Goal: Information Seeking & Learning: Learn about a topic

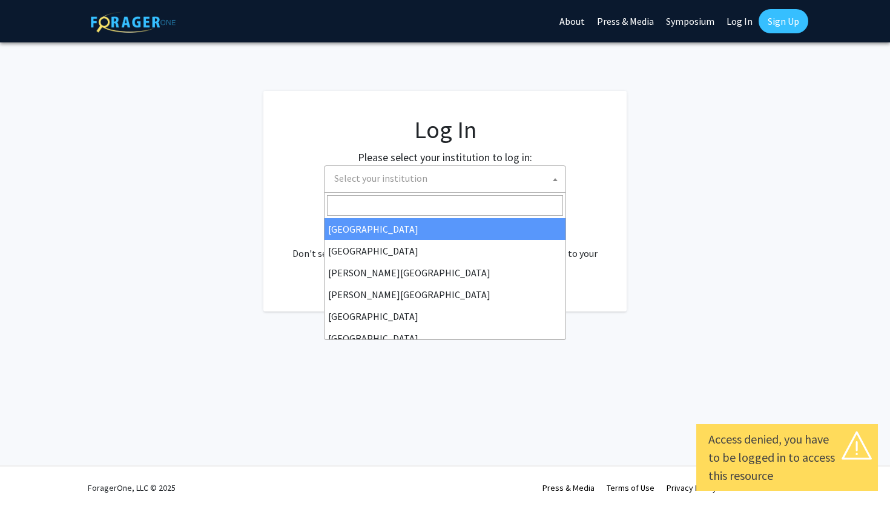
click at [501, 184] on span "Select your institution" at bounding box center [447, 178] width 236 height 25
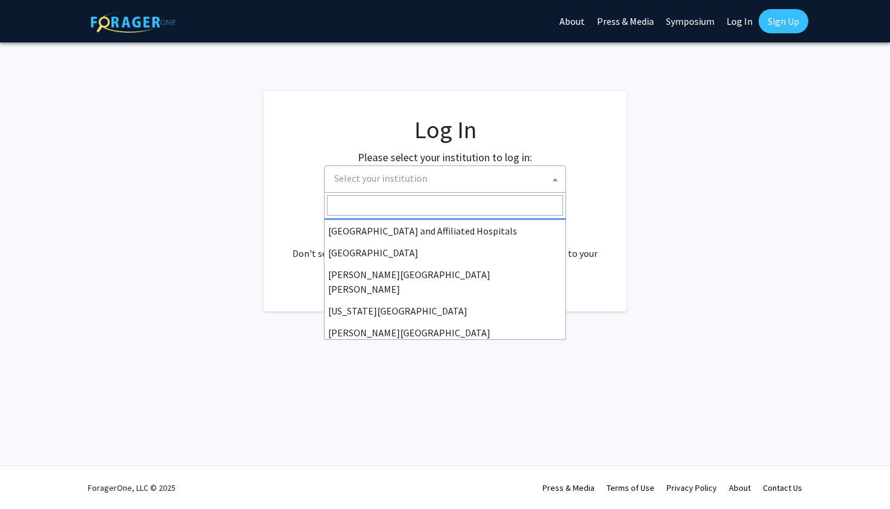
scroll to position [195, 0]
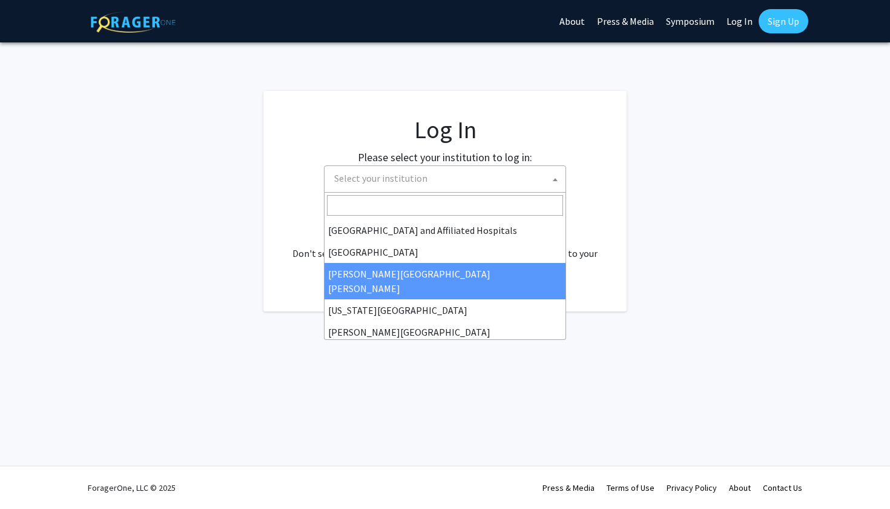
select select "1"
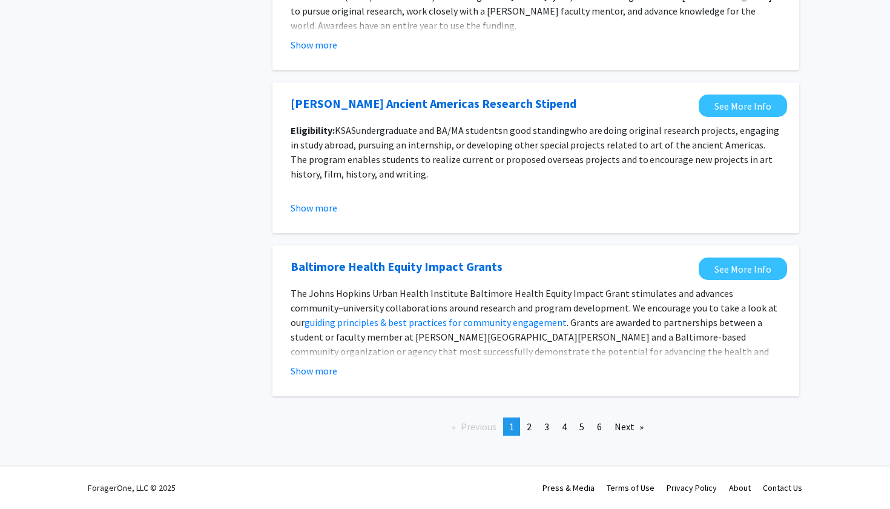
scroll to position [1310, 0]
click at [528, 427] on span "2" at bounding box center [529, 426] width 5 height 12
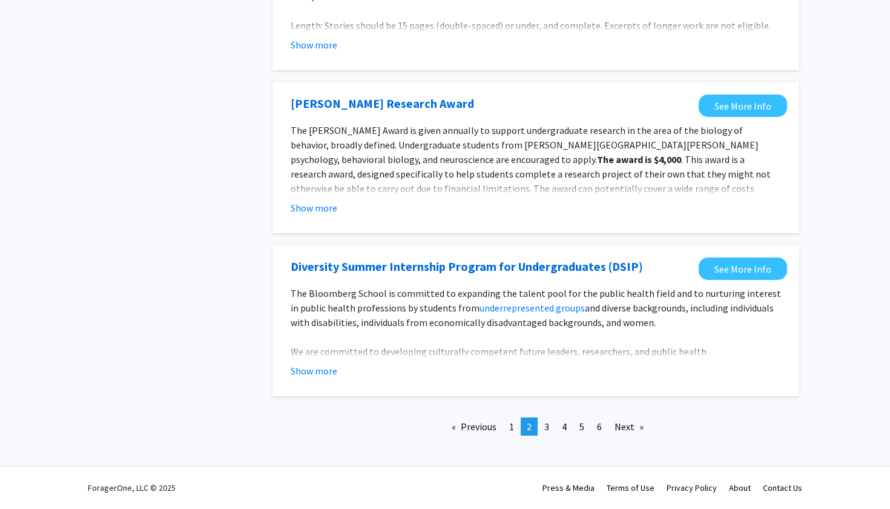
scroll to position [1358, 0]
click at [570, 432] on link "page 4" at bounding box center [564, 426] width 17 height 18
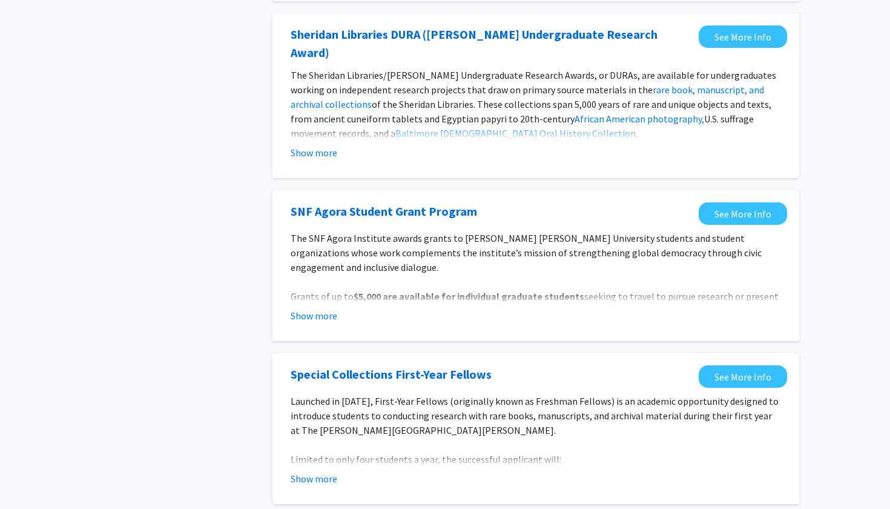
scroll to position [1325, 0]
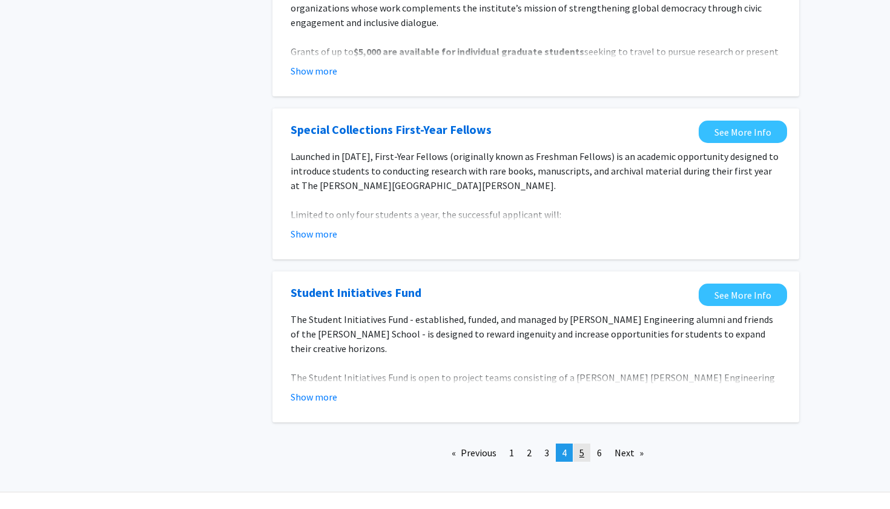
click at [584, 446] on span "5" at bounding box center [581, 452] width 5 height 12
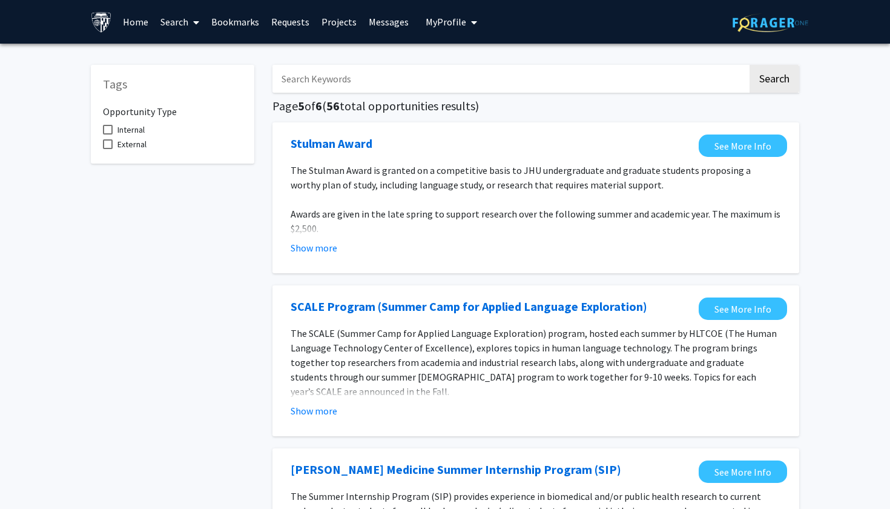
click at [279, 28] on link "Requests" at bounding box center [290, 22] width 50 height 42
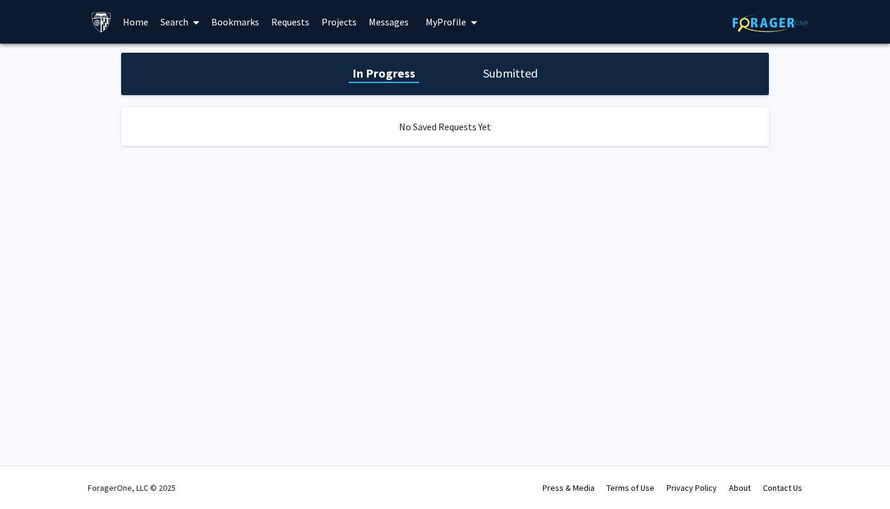
click at [319, 23] on link "Projects" at bounding box center [338, 22] width 47 height 42
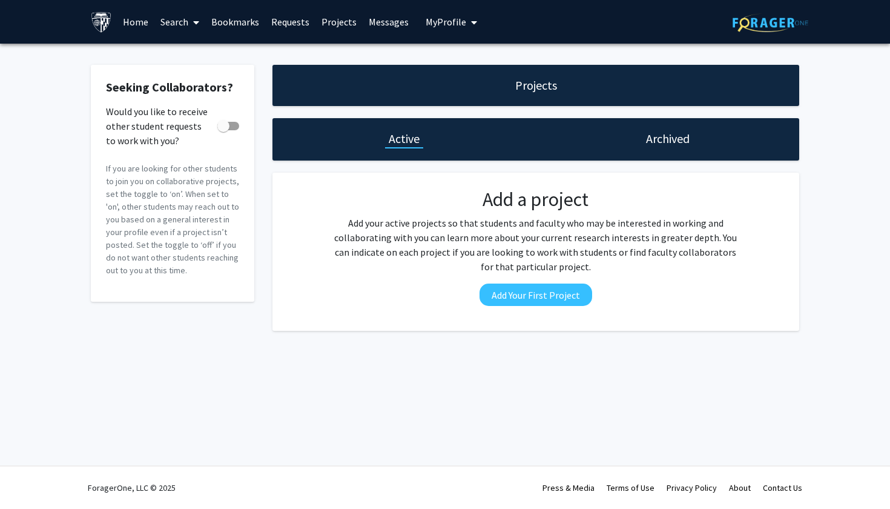
click at [137, 15] on link "Home" at bounding box center [136, 22] width 38 height 42
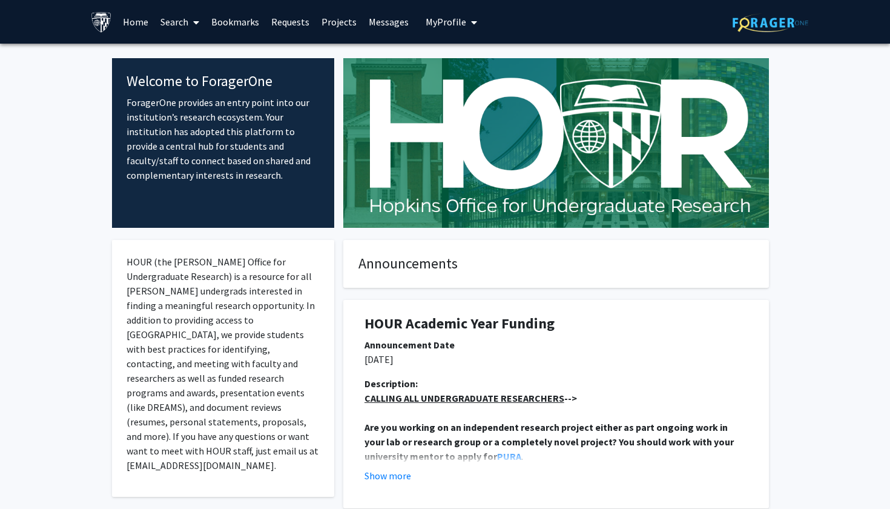
click at [191, 22] on span at bounding box center [193, 22] width 11 height 42
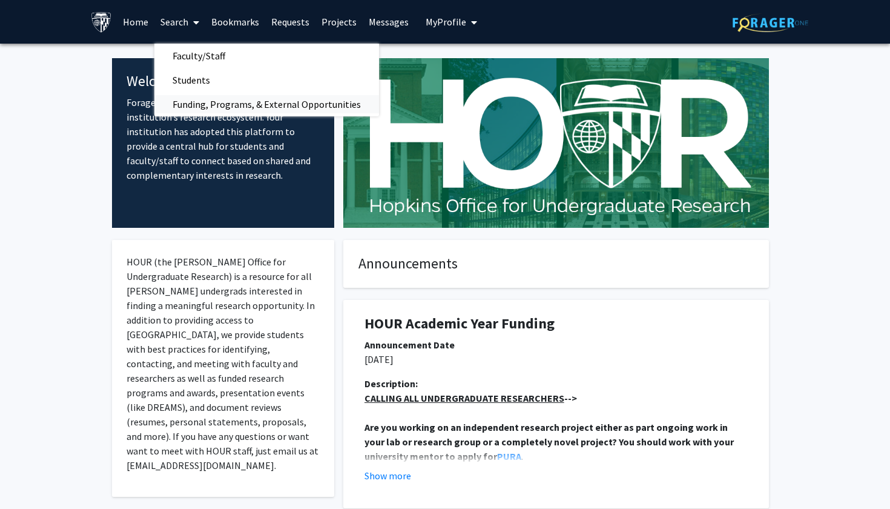
click at [204, 100] on span "Funding, Programs, & External Opportunities" at bounding box center [266, 104] width 225 height 24
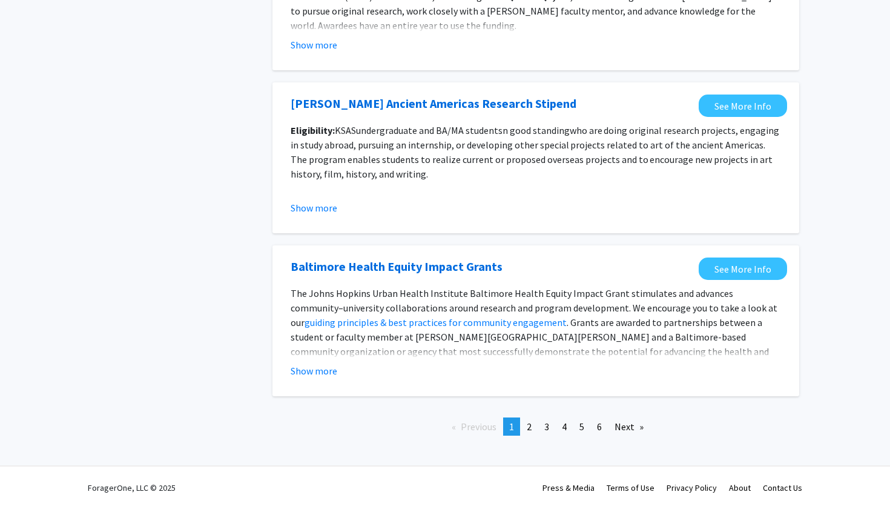
scroll to position [1310, 0]
click at [540, 429] on link "page 3" at bounding box center [546, 426] width 17 height 18
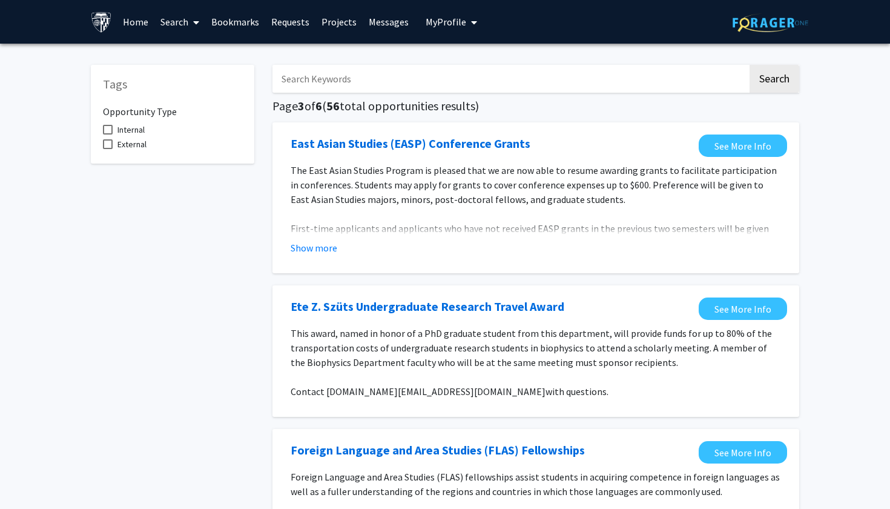
click at [476, 108] on h5 "Page 3 of 6 ( 56 total opportunities results)" at bounding box center [535, 106] width 527 height 15
click at [482, 86] on input "Search Keywords" at bounding box center [509, 79] width 475 height 28
type input "f"
type input "financial"
click at [774, 81] on button "Search" at bounding box center [774, 79] width 50 height 28
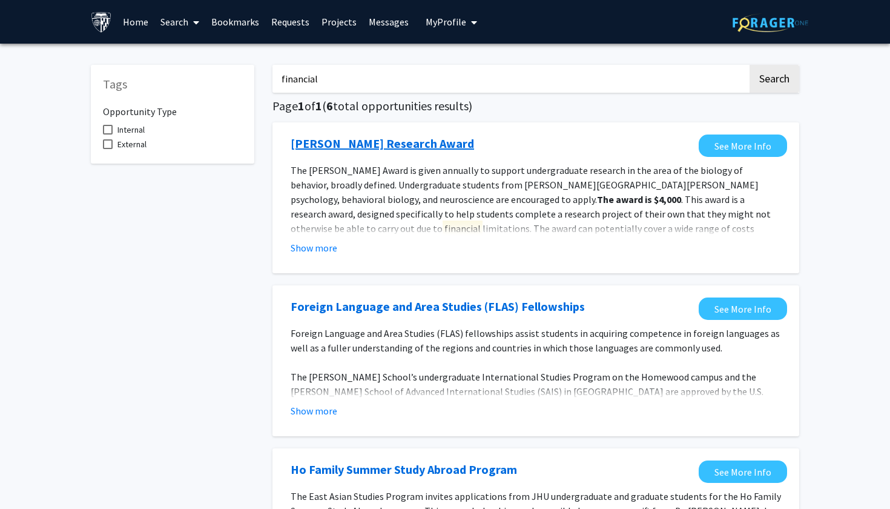
scroll to position [12, 0]
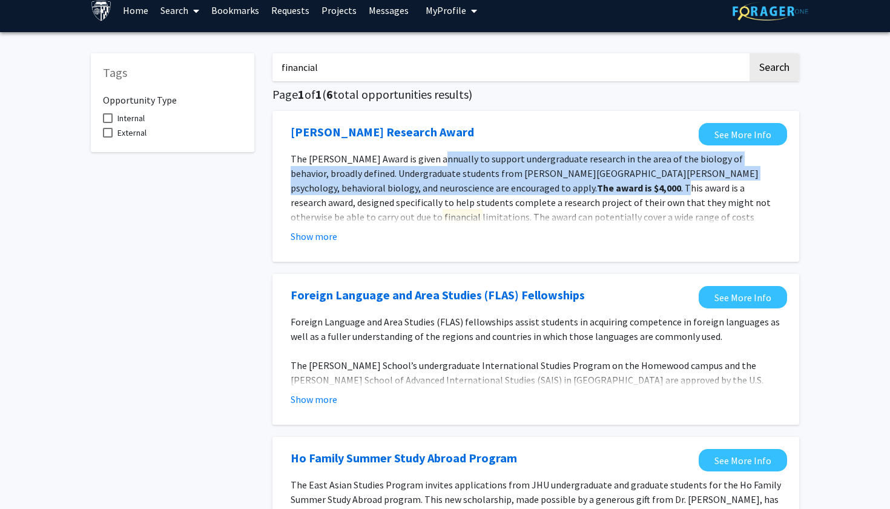
drag, startPoint x: 427, startPoint y: 159, endPoint x: 470, endPoint y: 179, distance: 47.9
click at [470, 182] on p "The David S. Olton Award is given annually to support undergraduate research in…" at bounding box center [536, 194] width 490 height 87
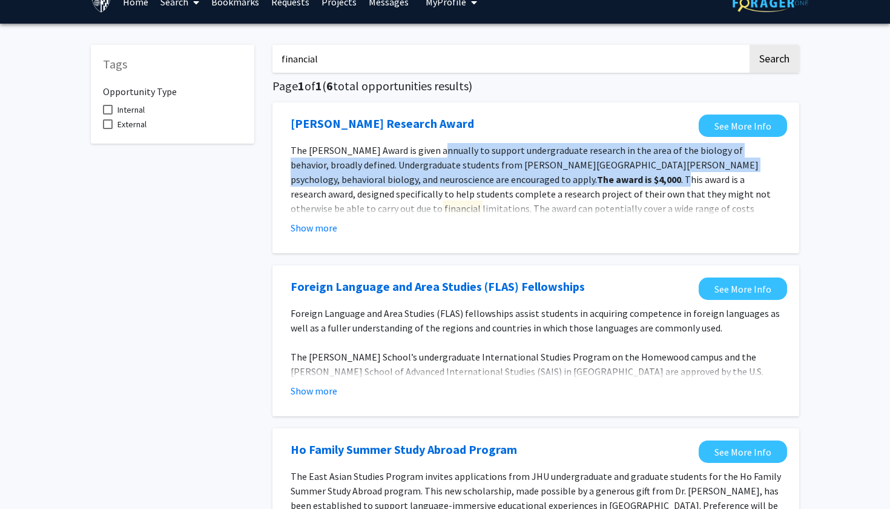
scroll to position [22, 0]
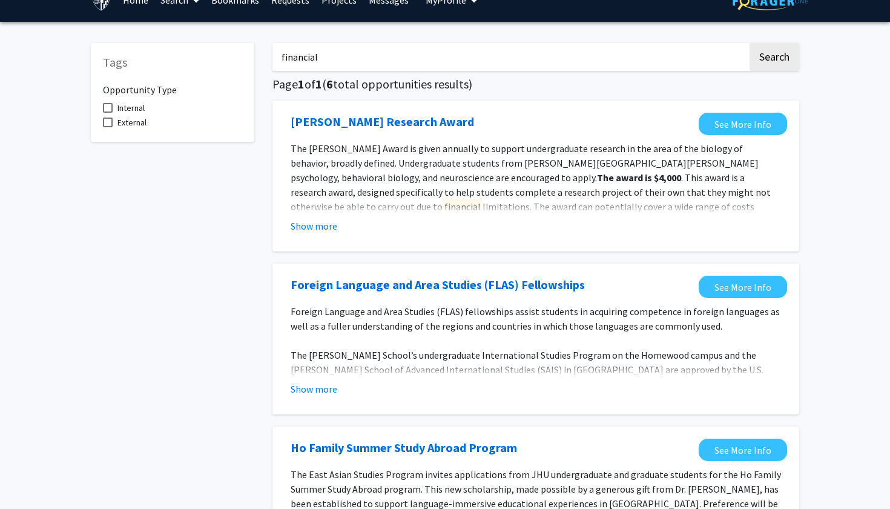
click at [444, 331] on span "Foreign Language and Area Studies (FLAS) fellowships assist students in acquiri…" at bounding box center [535, 318] width 489 height 27
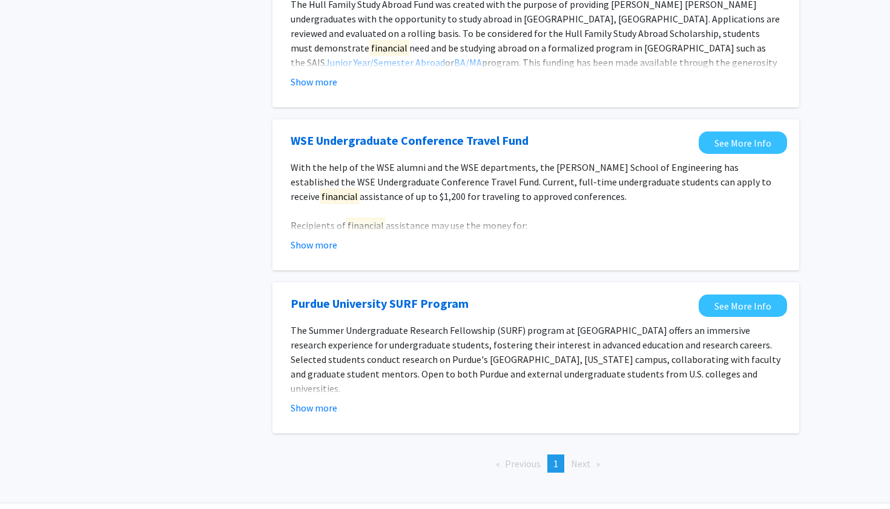
scroll to position [693, 0]
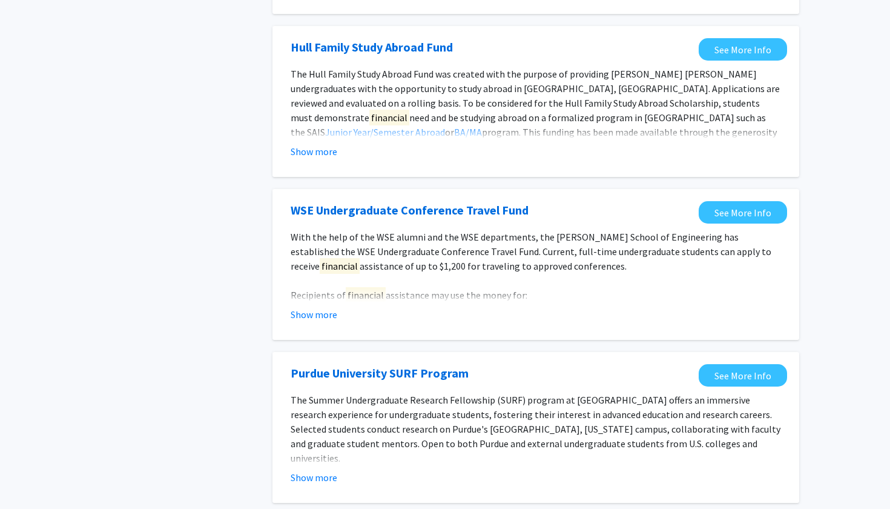
scroll to position [617, 0]
